Goal: Navigation & Orientation: Find specific page/section

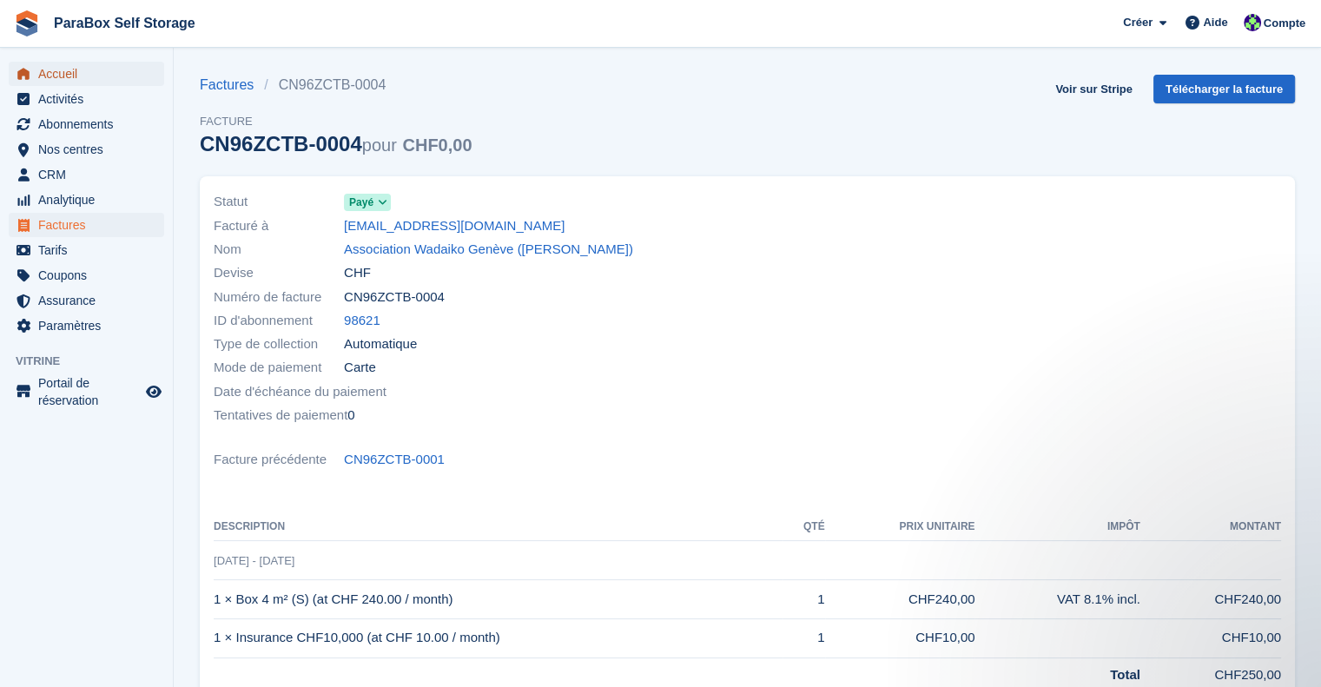
click at [44, 72] on span "Accueil" at bounding box center [90, 74] width 104 height 24
